Goal: Book appointment/travel/reservation

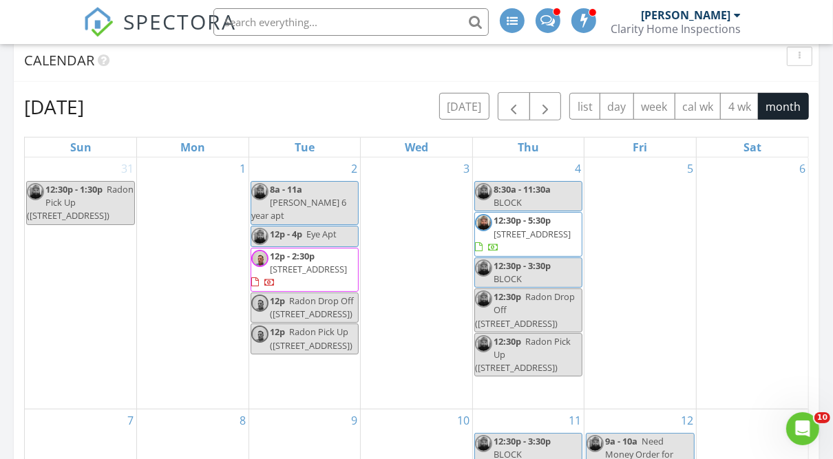
scroll to position [594, 0]
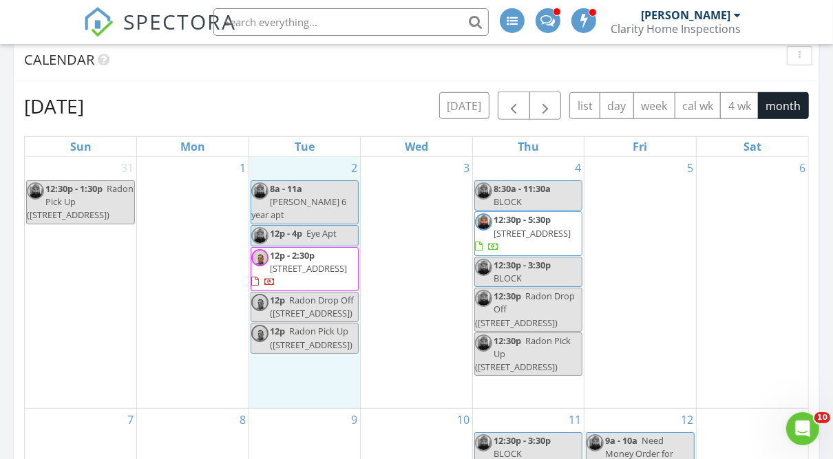
click at [303, 158] on div "2 8a - 11a [PERSON_NAME] 6 year apt 12p - 4p Eye Apt 12p - 2:30p [STREET_ADDRES…" at bounding box center [305, 282] width 112 height 251
click at [304, 227] on div "12p - 4p Eye Apt" at bounding box center [293, 233] width 85 height 13
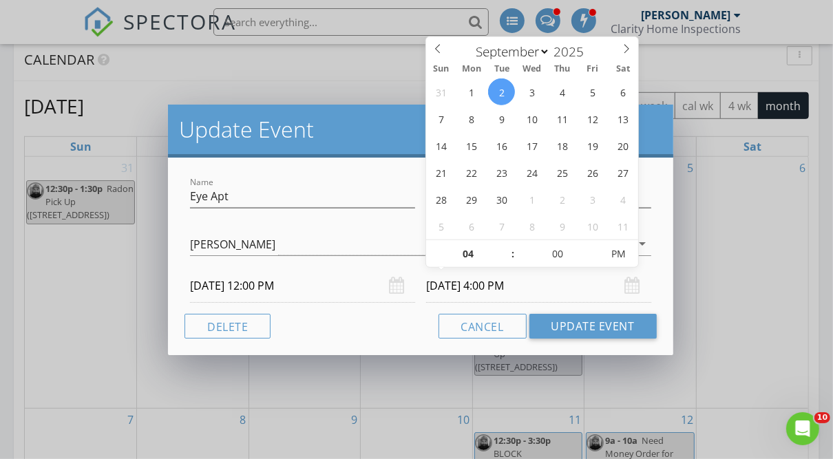
click at [501, 291] on input "[DATE] 4:00 PM" at bounding box center [538, 286] width 225 height 34
click at [490, 285] on input "[DATE] 4:00 PM" at bounding box center [538, 286] width 225 height 34
click at [468, 261] on input "04" at bounding box center [468, 255] width 85 height 28
type input "08"
type input "[DATE] 8:00 PM"
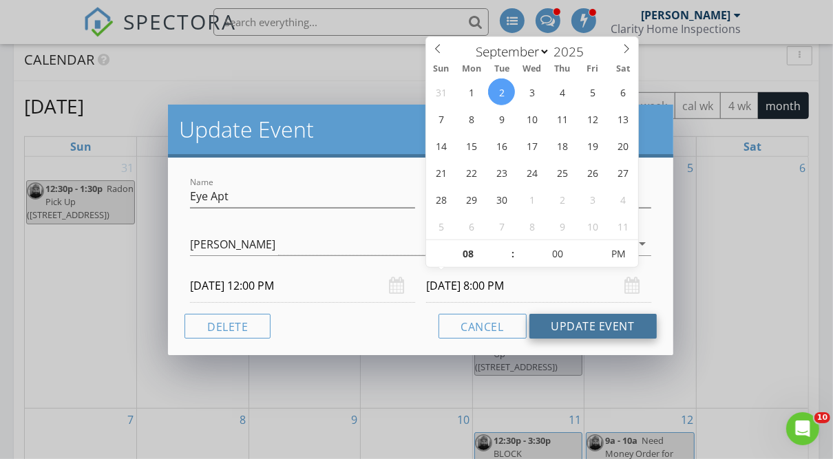
click at [572, 320] on button "Update Event" at bounding box center [593, 326] width 127 height 25
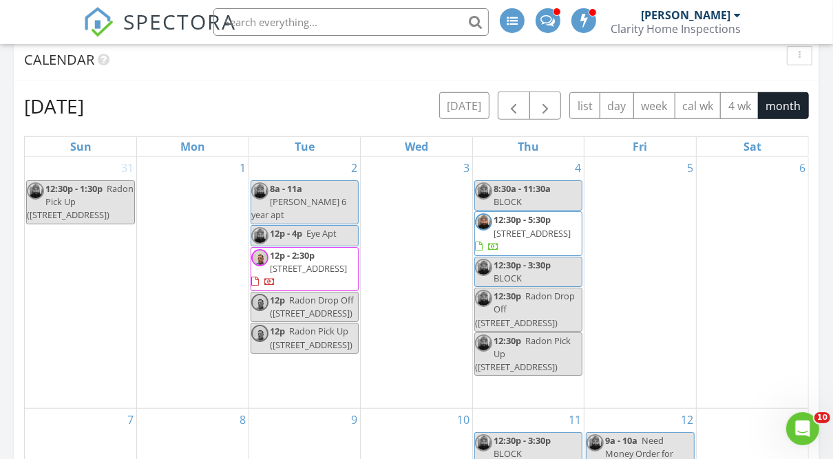
click at [312, 227] on span "Eye Apt" at bounding box center [321, 233] width 30 height 12
select select "8"
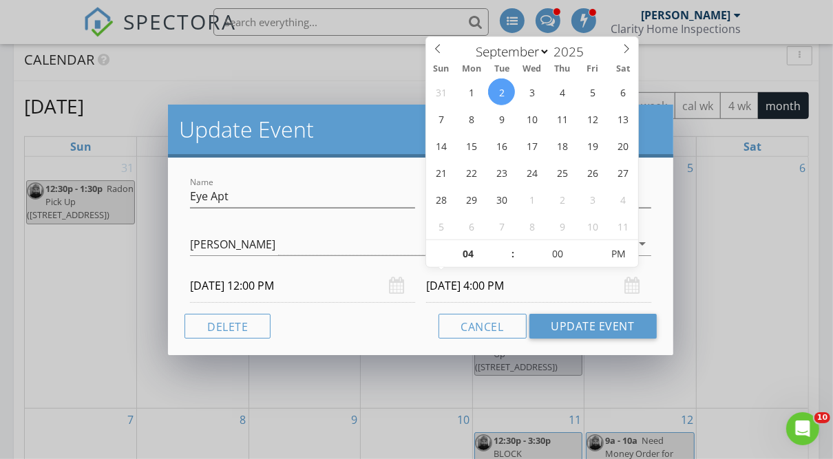
click at [488, 285] on input "[DATE] 4:00 PM" at bounding box center [538, 286] width 225 height 34
click at [472, 261] on input "04" at bounding box center [468, 255] width 85 height 28
type input "8"
type input "[DATE] 8:00 PM"
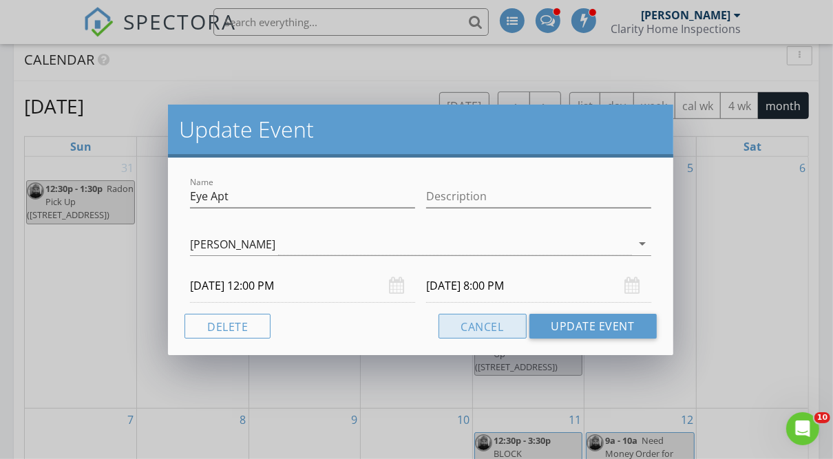
click at [475, 329] on button "Cancel" at bounding box center [483, 326] width 88 height 25
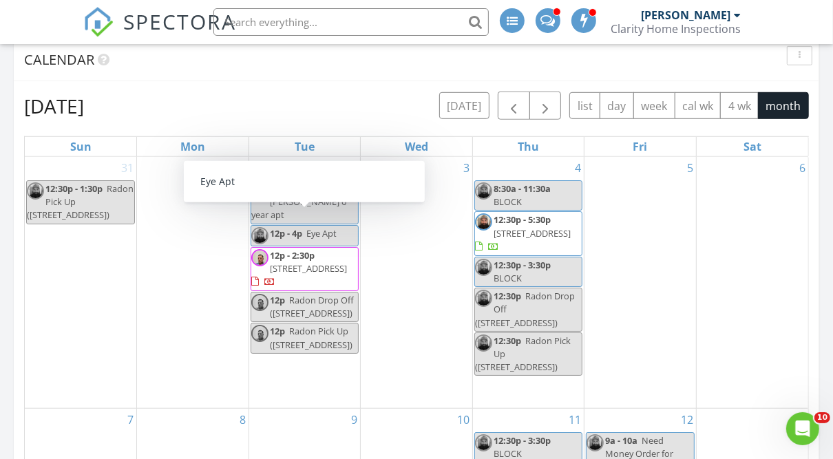
click at [295, 227] on span "12p - 4p" at bounding box center [286, 233] width 32 height 12
select select "8"
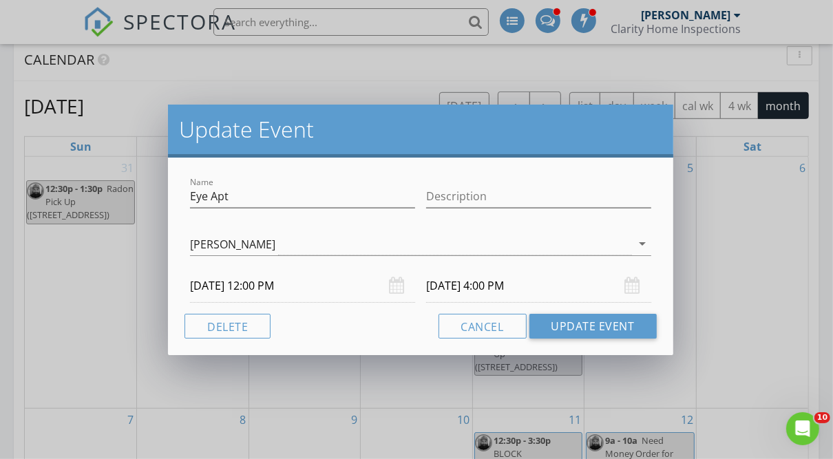
click at [499, 283] on input "[DATE] 4:00 PM" at bounding box center [538, 286] width 225 height 34
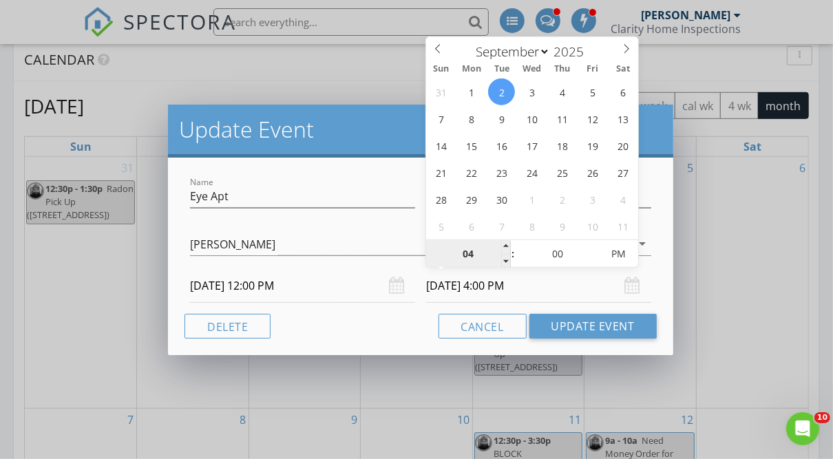
click at [481, 244] on input "04" at bounding box center [468, 255] width 85 height 28
type input "8"
type input "[DATE] 8:00 PM"
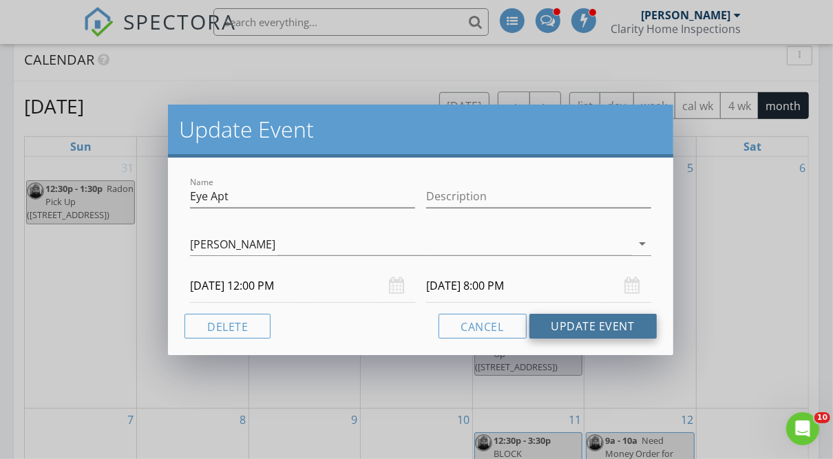
click at [553, 322] on button "Update Event" at bounding box center [593, 326] width 127 height 25
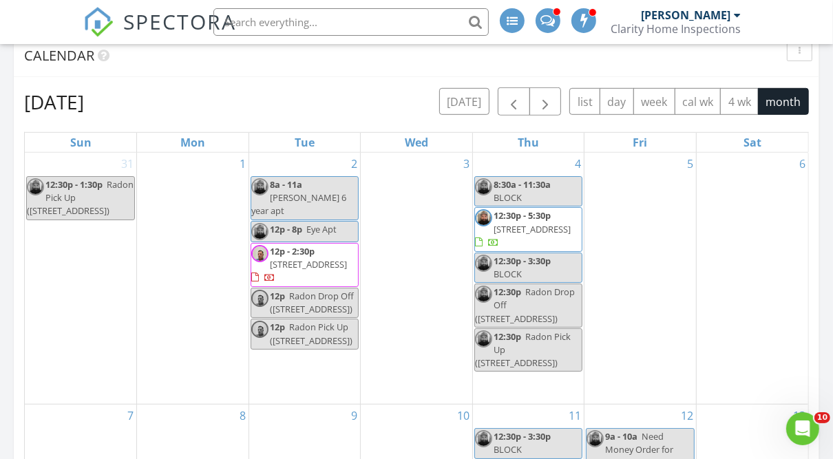
scroll to position [597, 0]
